Goal: Task Accomplishment & Management: Use online tool/utility

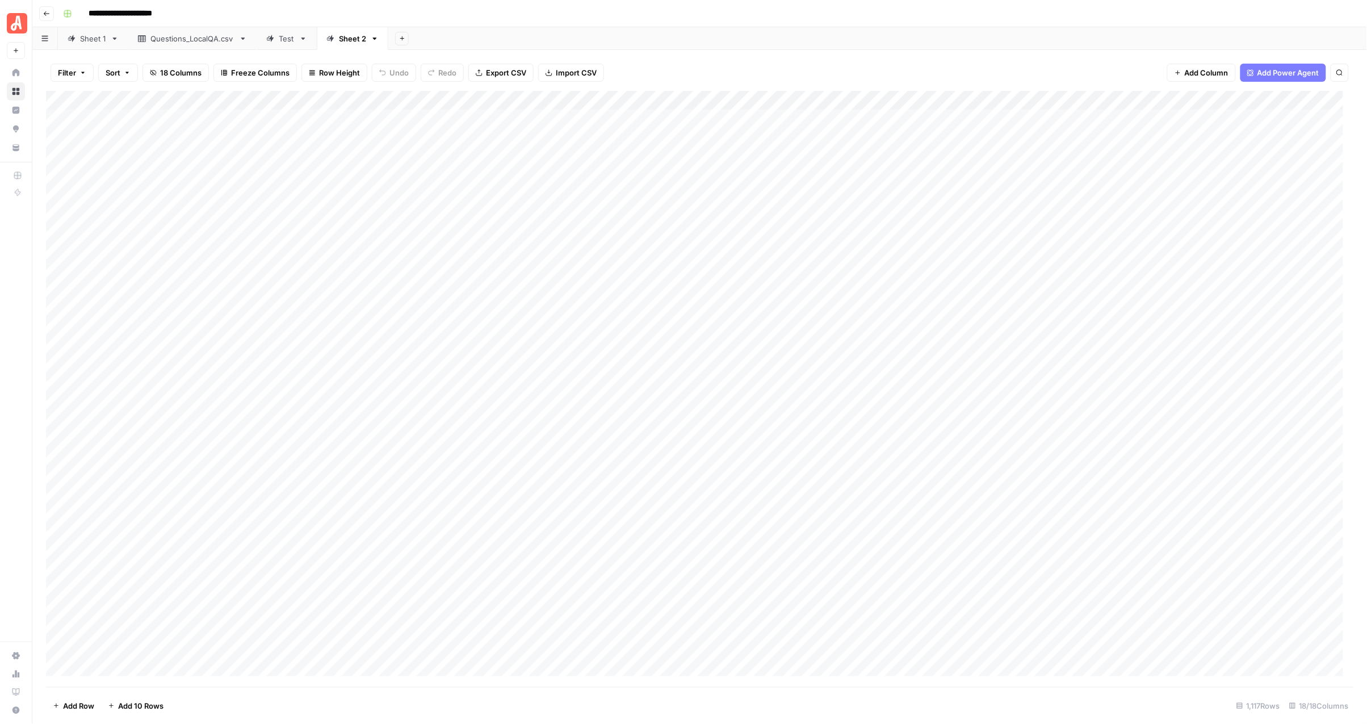
click at [688, 27] on div "Add Sheet" at bounding box center [877, 38] width 979 height 23
click at [596, 330] on div "Add Column" at bounding box center [700, 389] width 1308 height 596
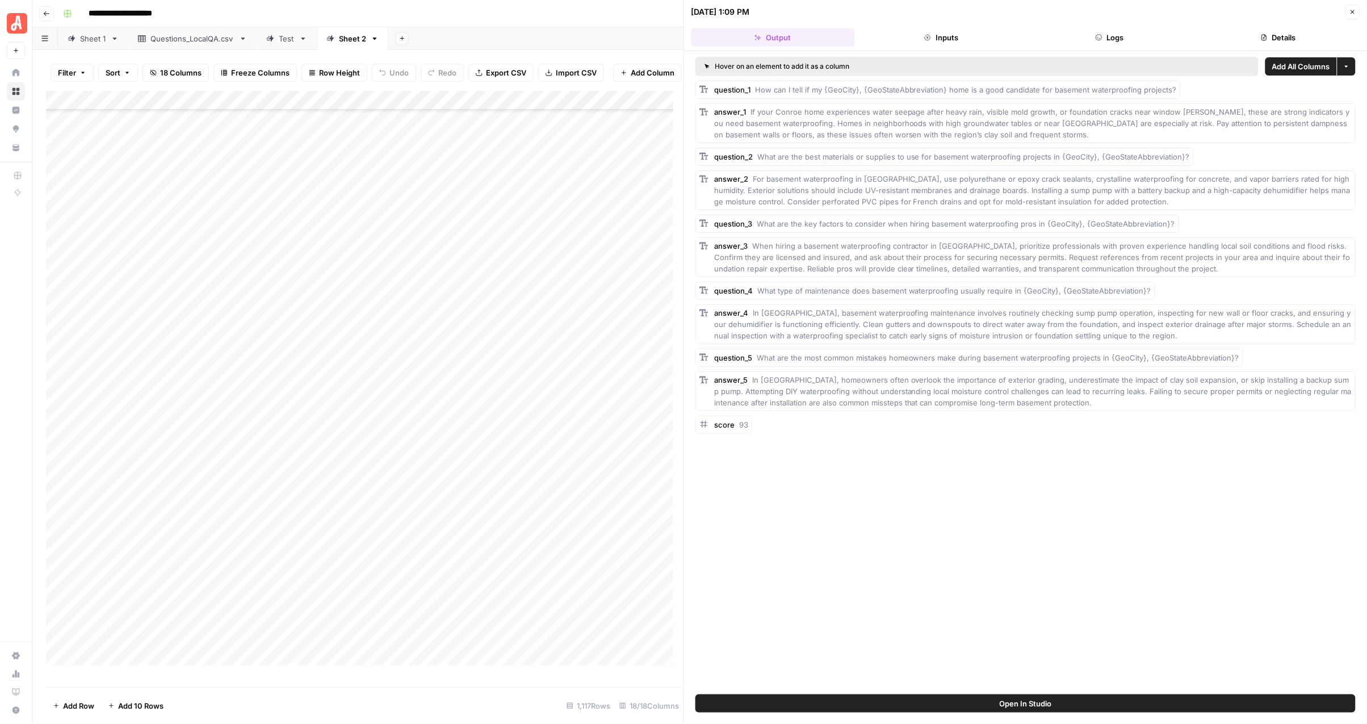
click at [1353, 16] on button "Close" at bounding box center [1353, 12] width 15 height 15
